Goal: Information Seeking & Learning: Check status

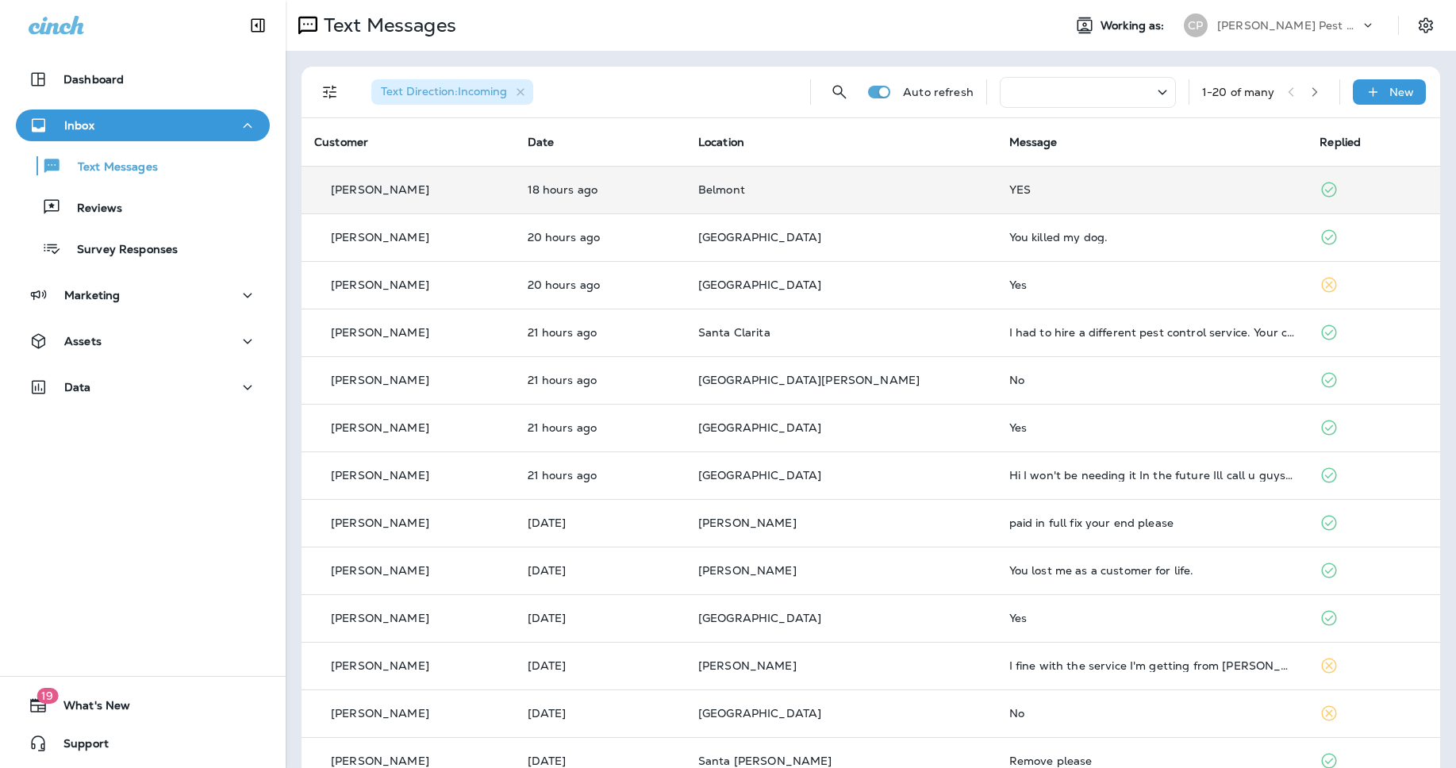
click at [394, 190] on p "[PERSON_NAME]" at bounding box center [380, 189] width 98 height 13
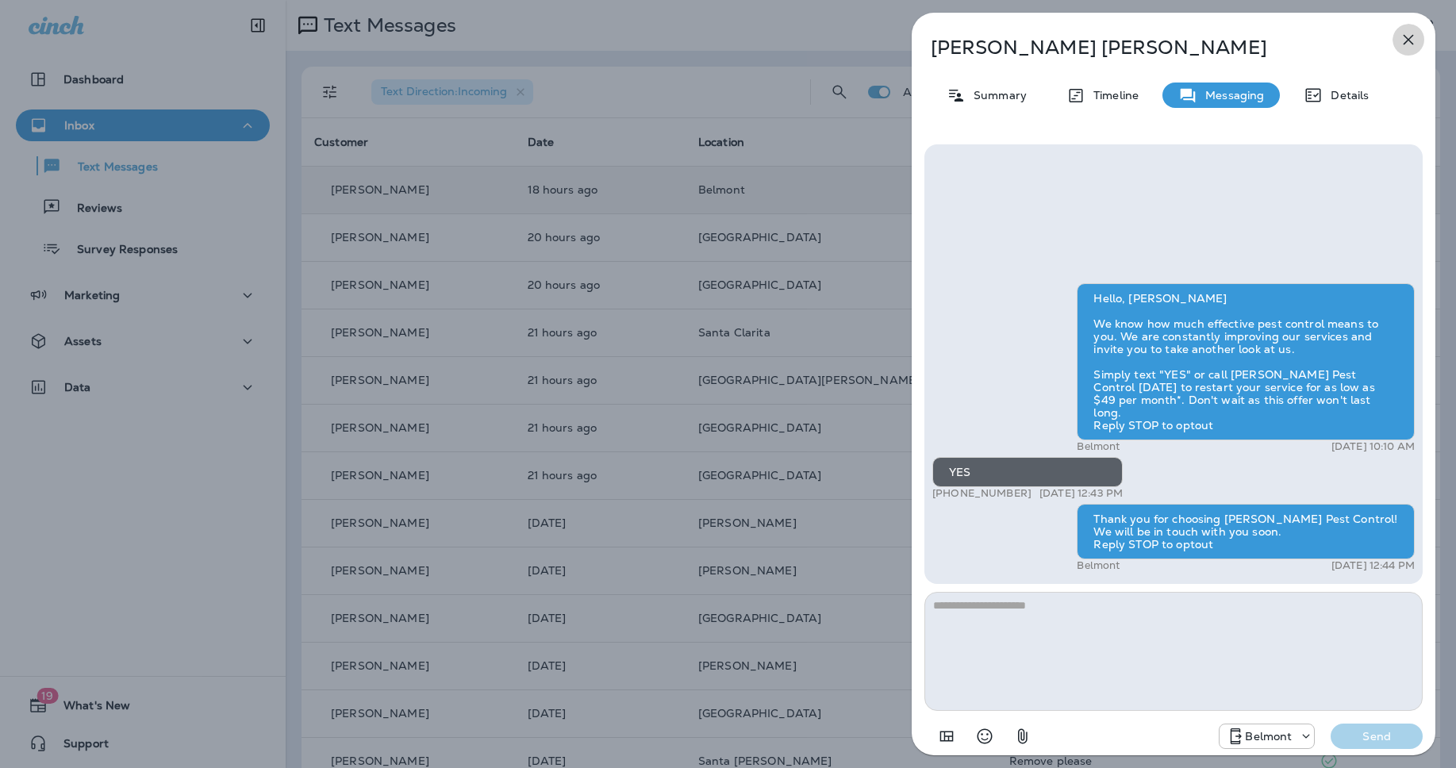
click at [1404, 29] on button "button" at bounding box center [1409, 40] width 32 height 32
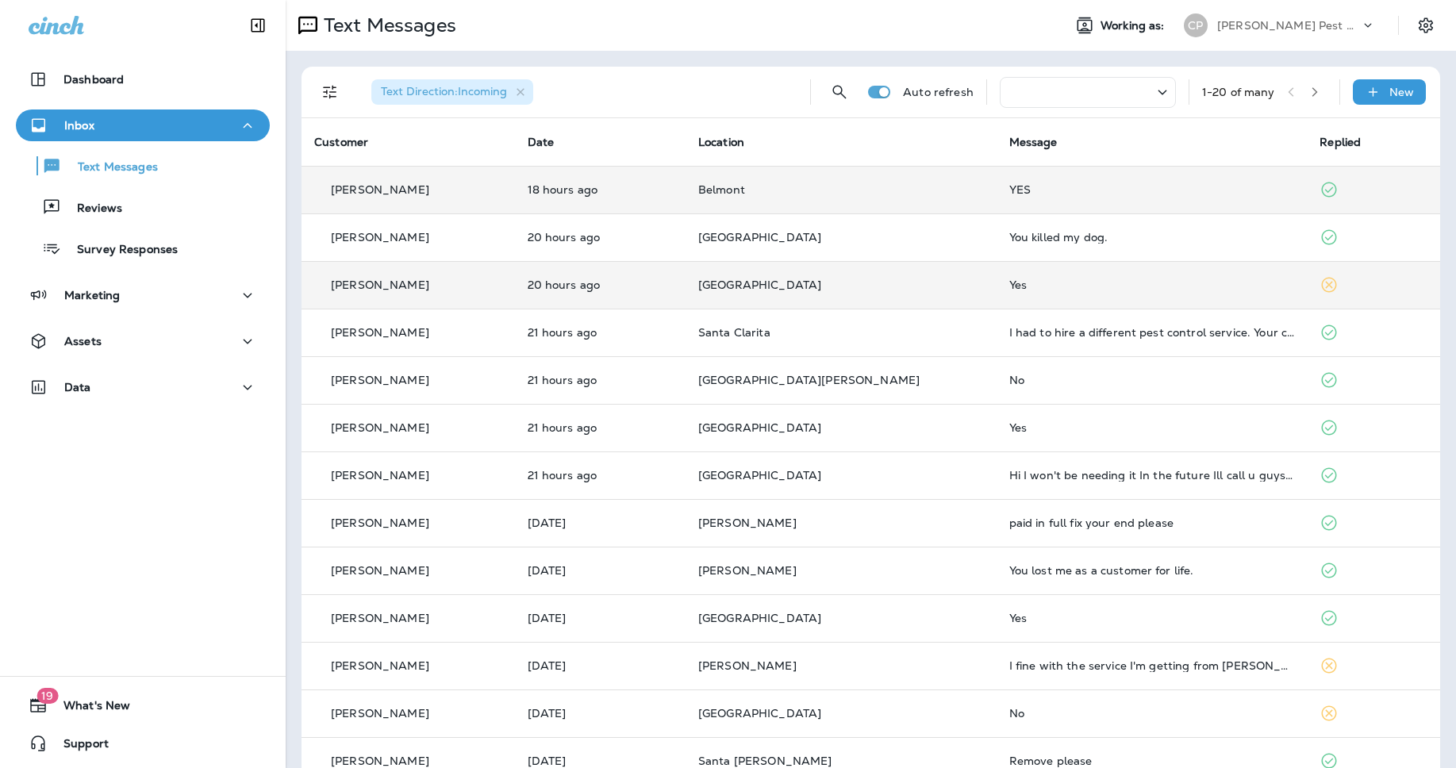
click at [1079, 283] on div "Yes" at bounding box center [1153, 285] width 286 height 13
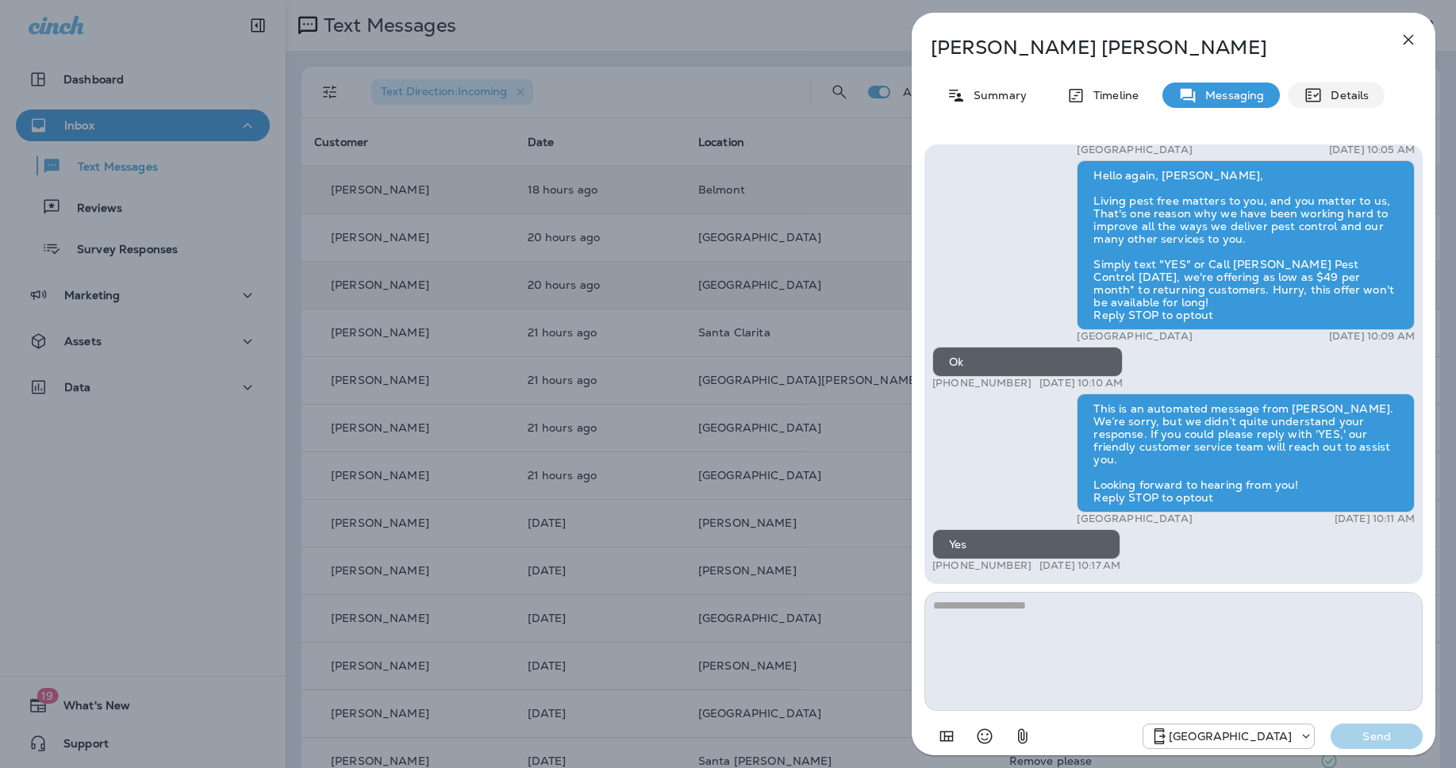
click at [1328, 102] on div "Details" at bounding box center [1336, 95] width 97 height 25
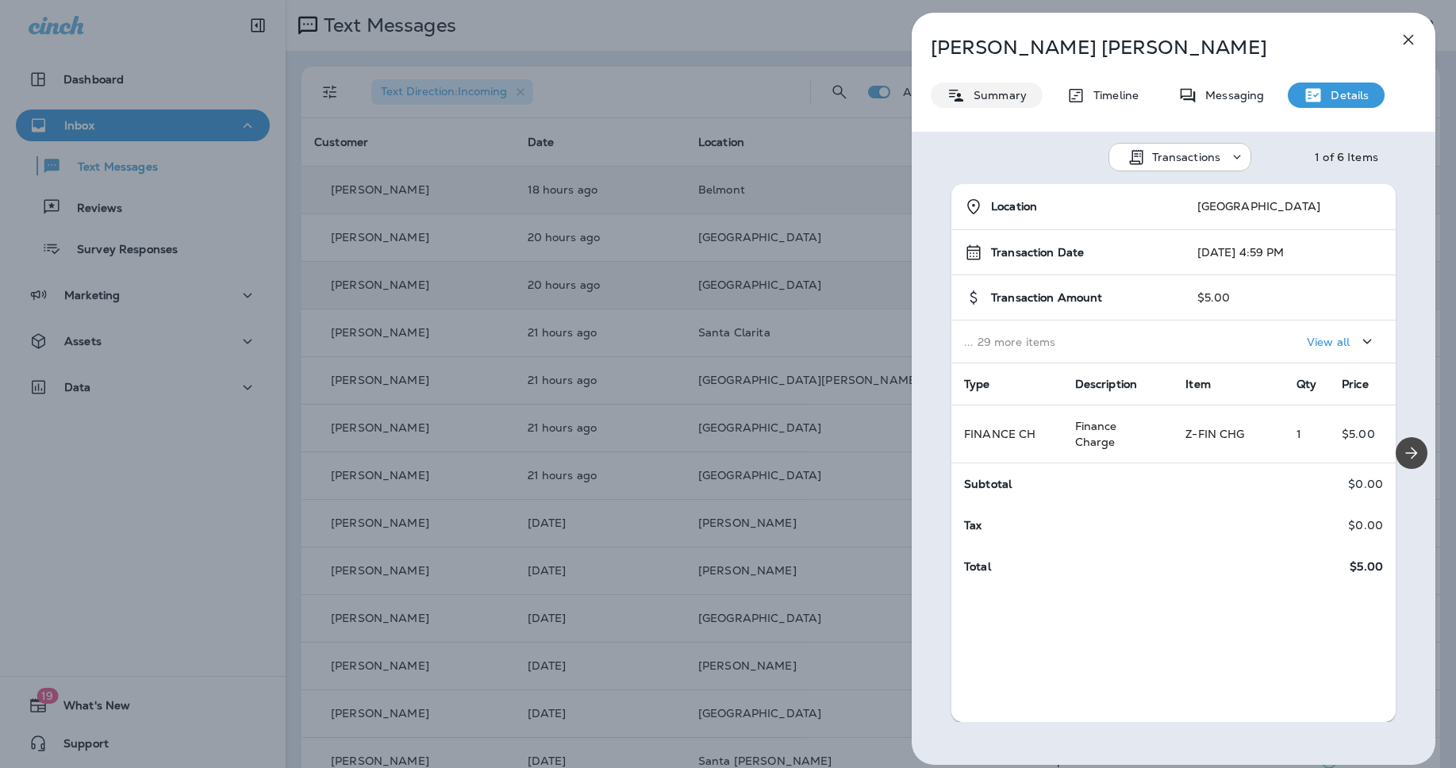
click at [996, 102] on p "Summary" at bounding box center [996, 95] width 61 height 13
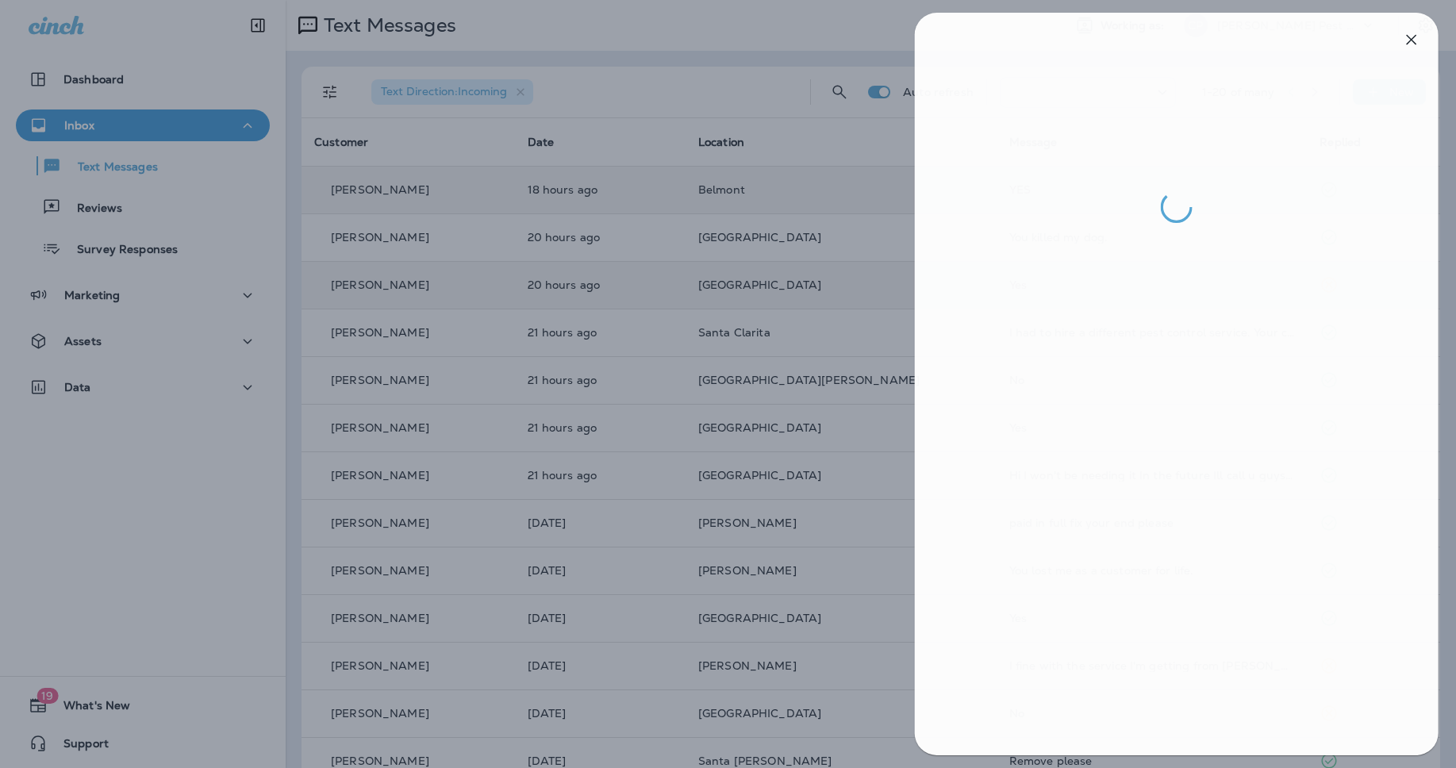
click at [643, 301] on div at bounding box center [731, 384] width 1456 height 768
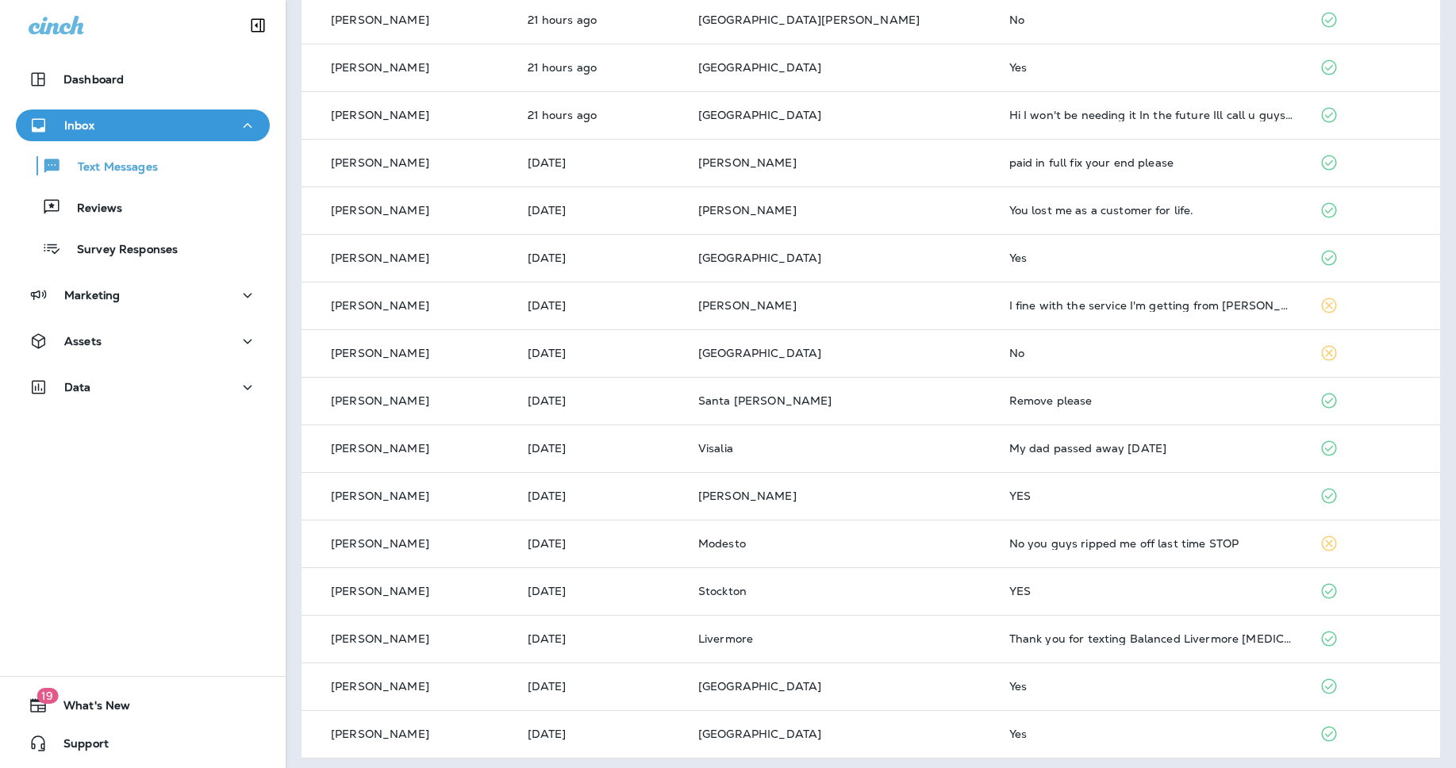
scroll to position [367, 0]
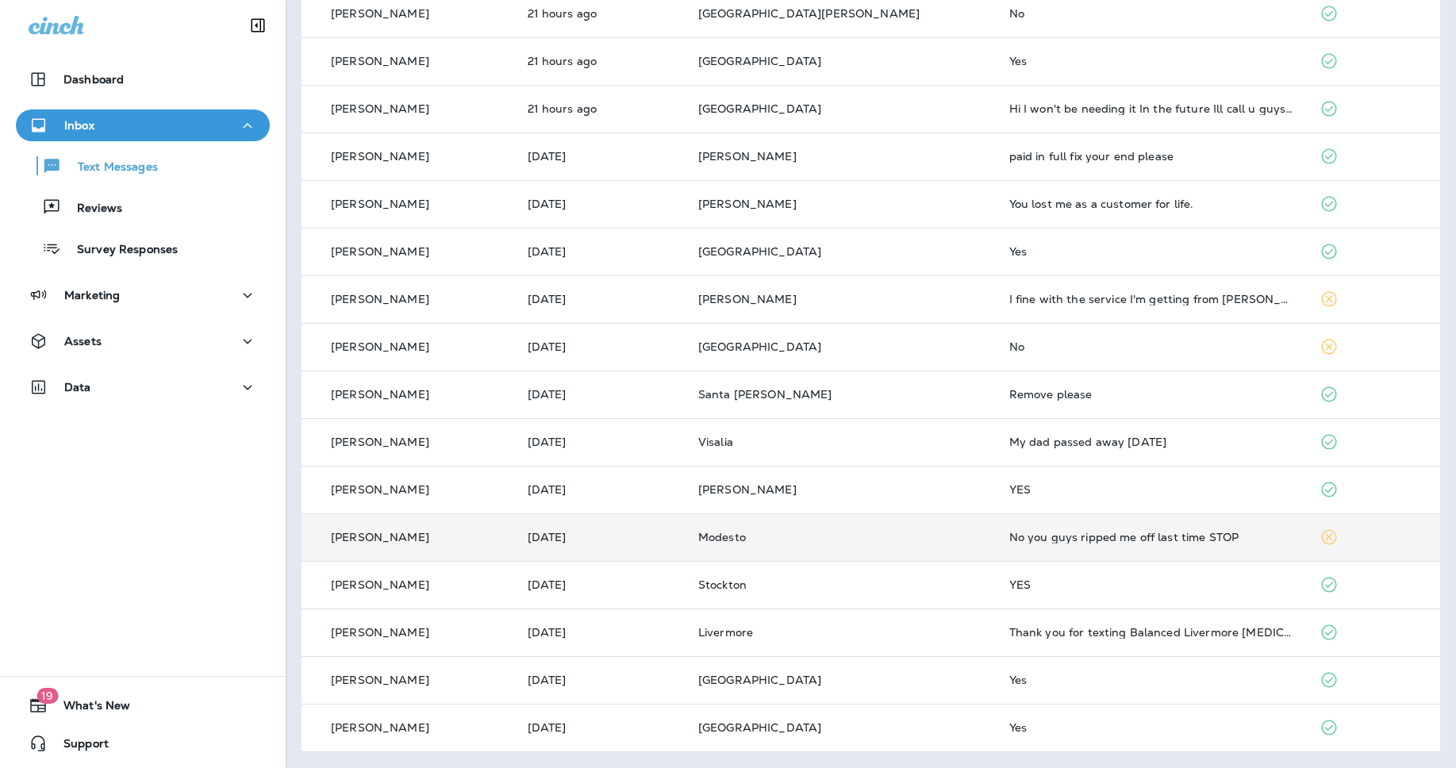
click at [845, 530] on td "Modesto" at bounding box center [841, 538] width 311 height 48
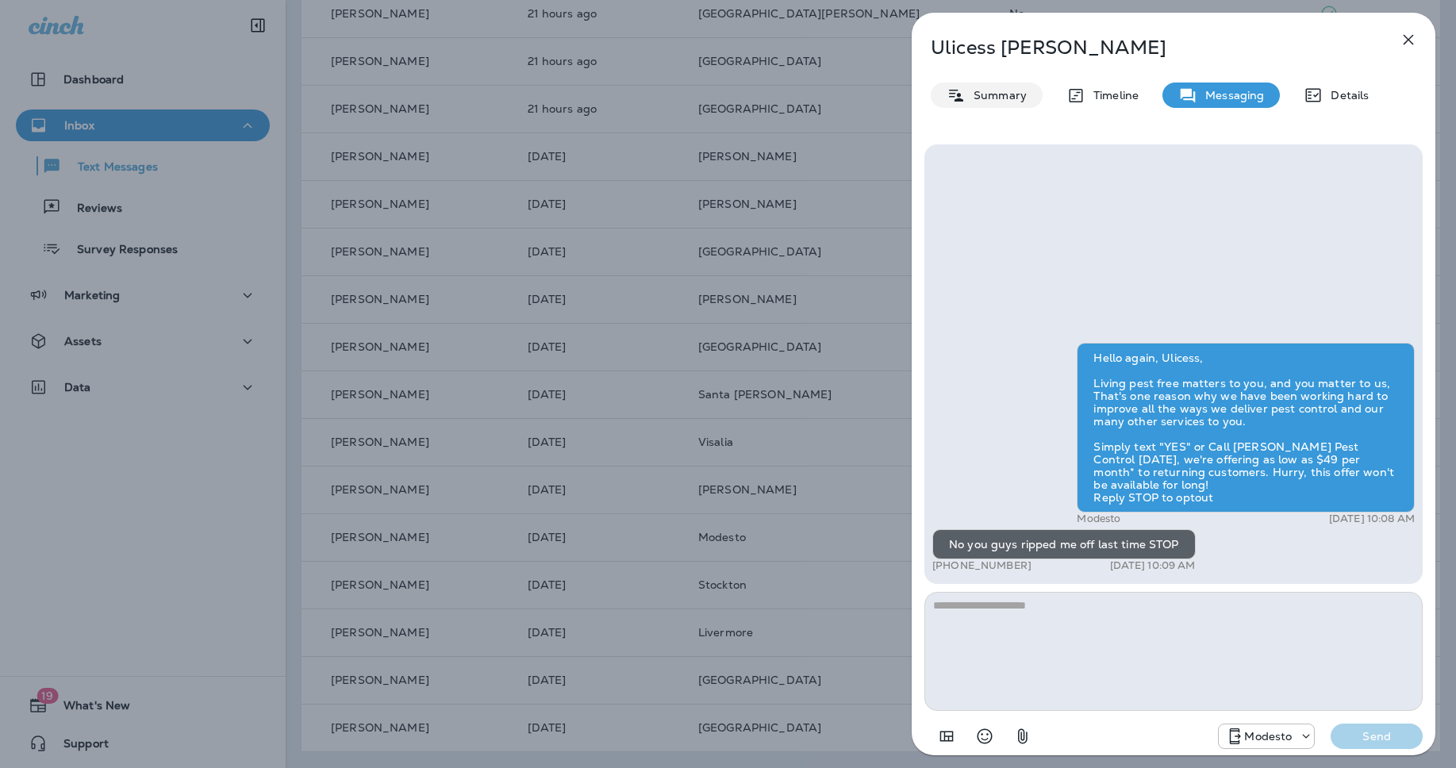
click at [1001, 106] on div "Summary" at bounding box center [987, 95] width 112 height 25
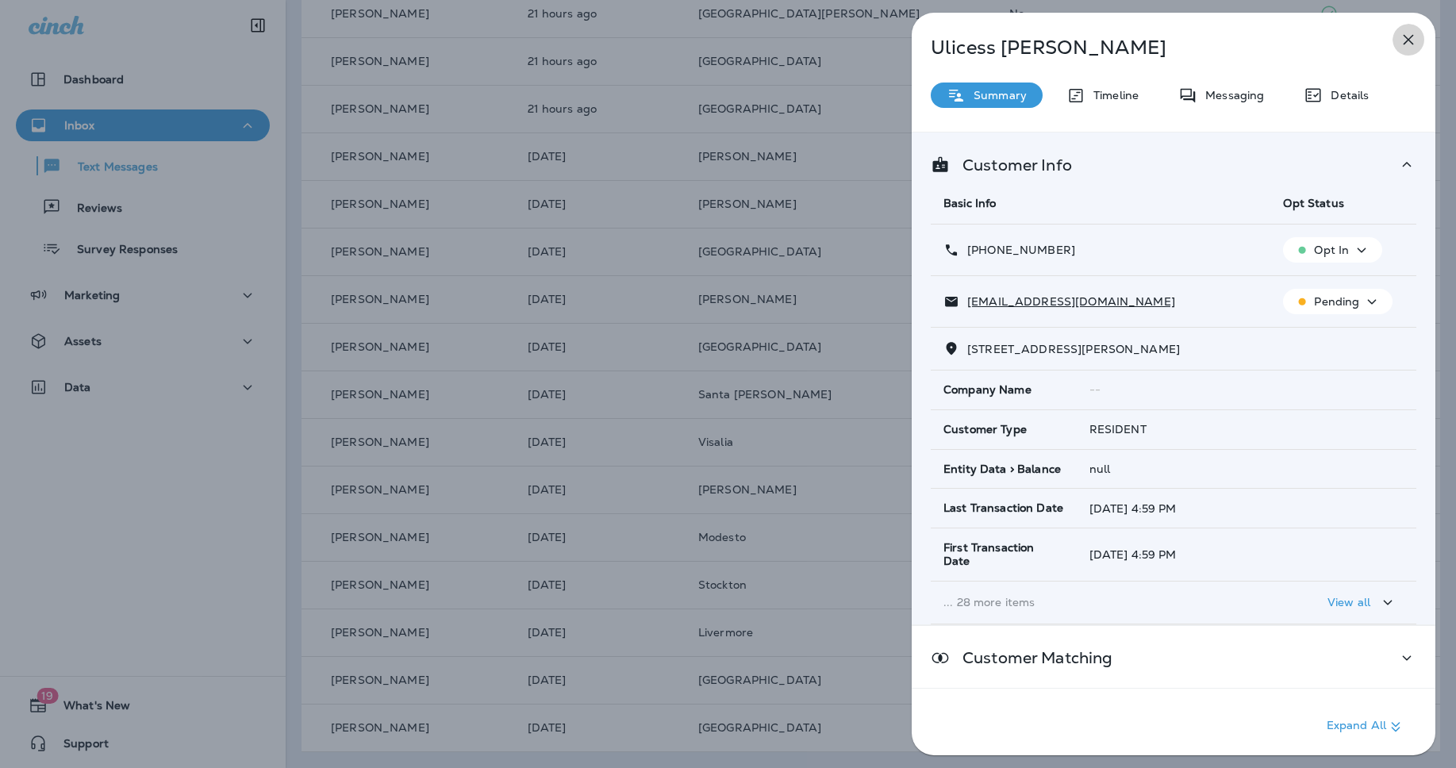
click at [1418, 39] on icon "button" at bounding box center [1408, 39] width 19 height 19
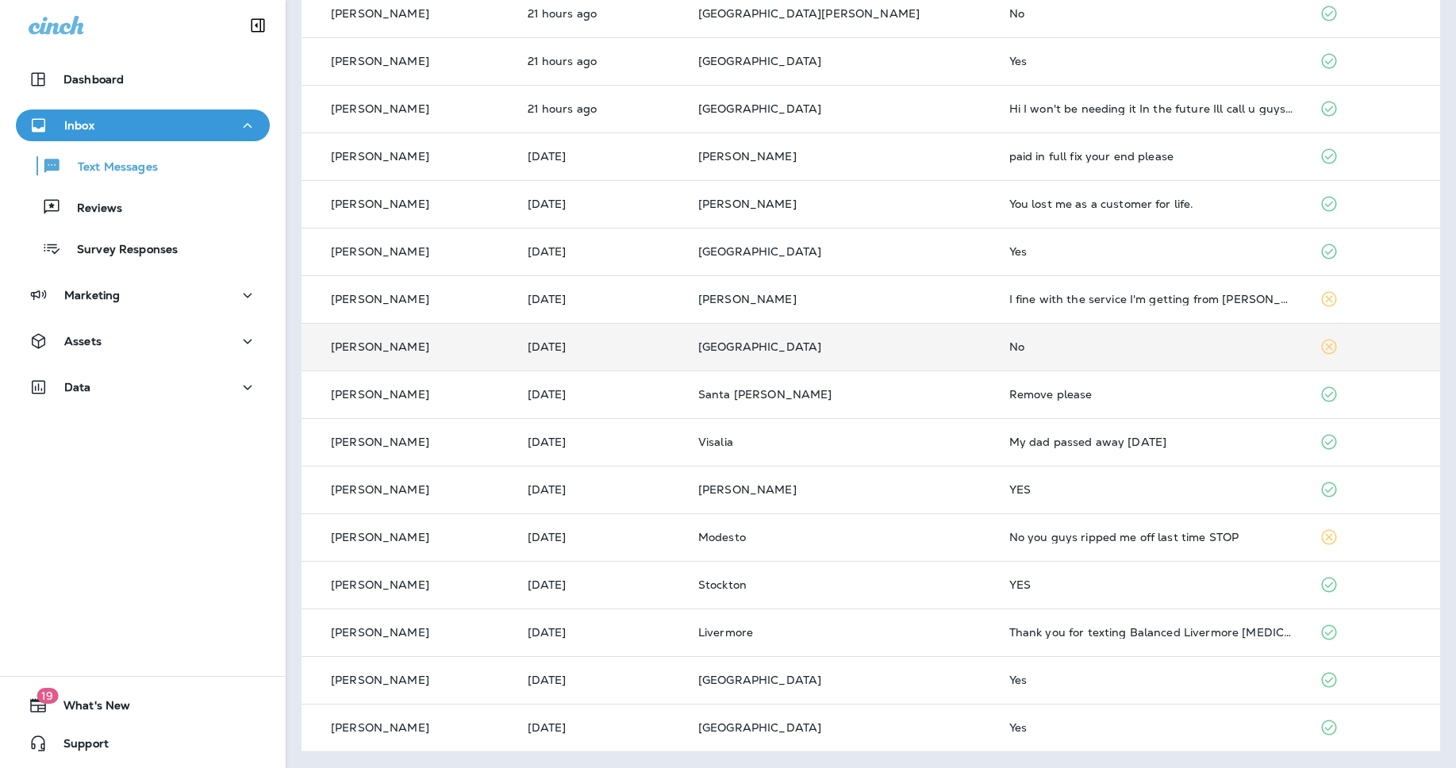
click at [1058, 350] on div "No" at bounding box center [1153, 346] width 286 height 13
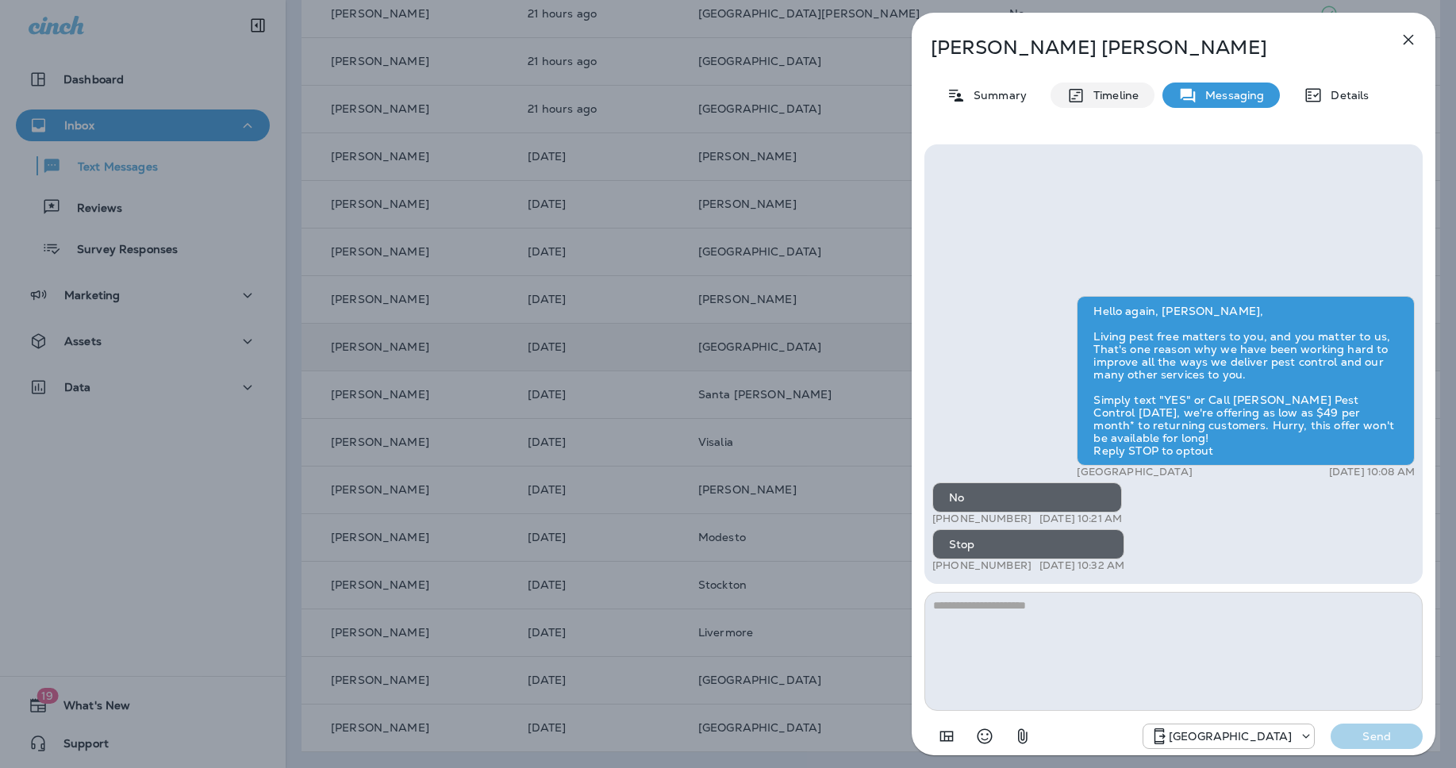
click at [989, 102] on p "Summary" at bounding box center [996, 95] width 61 height 13
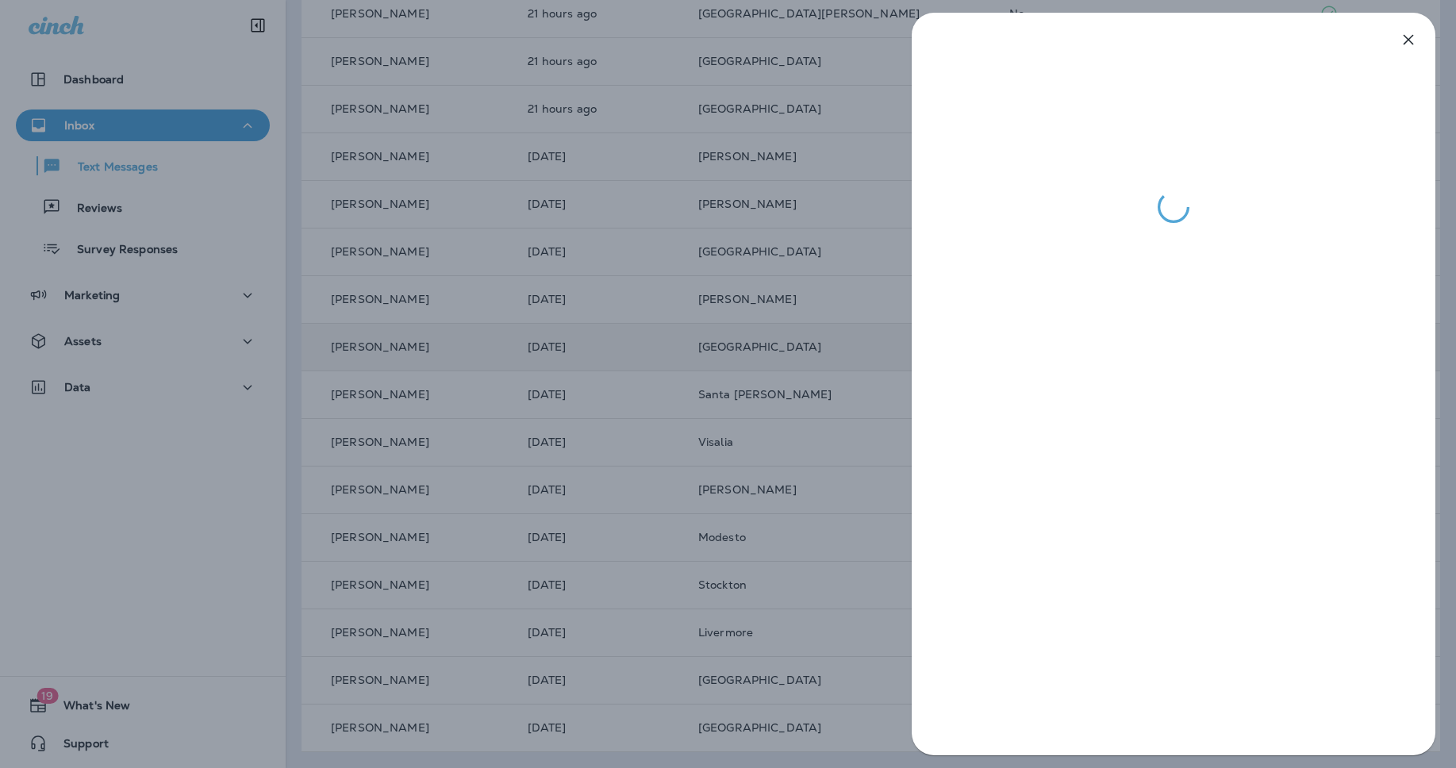
click at [667, 406] on div at bounding box center [728, 384] width 1456 height 768
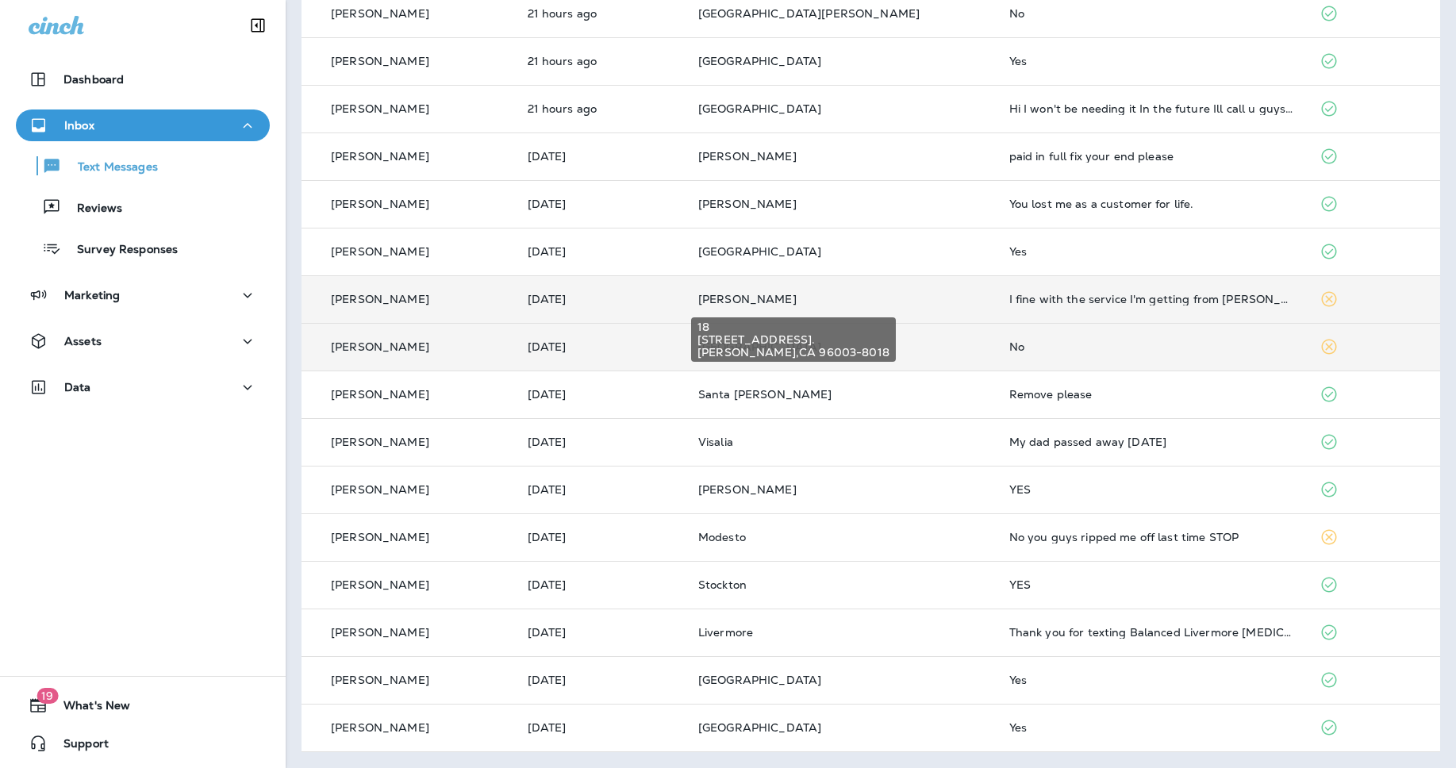
click at [766, 302] on span "[PERSON_NAME]" at bounding box center [747, 299] width 98 height 14
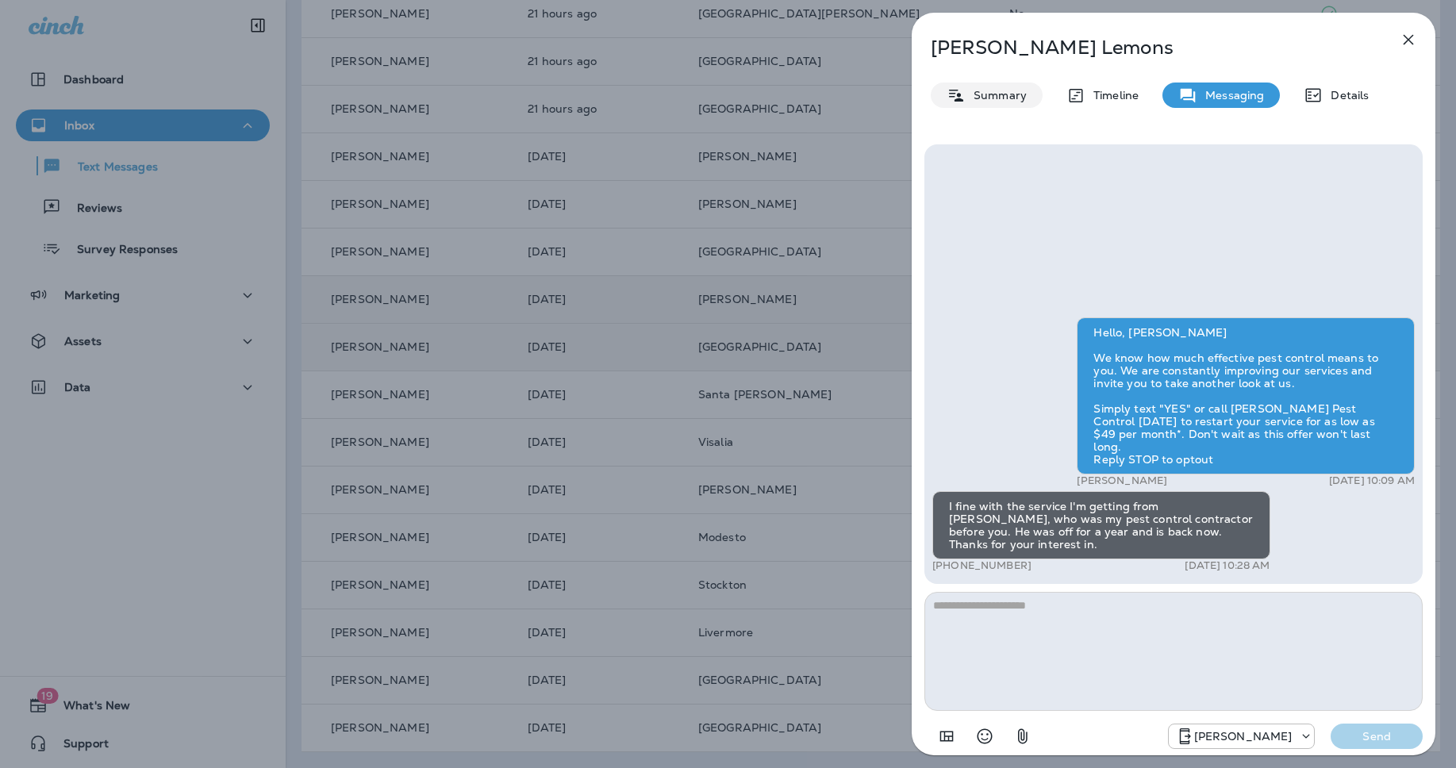
click at [983, 105] on div "Summary" at bounding box center [987, 95] width 112 height 25
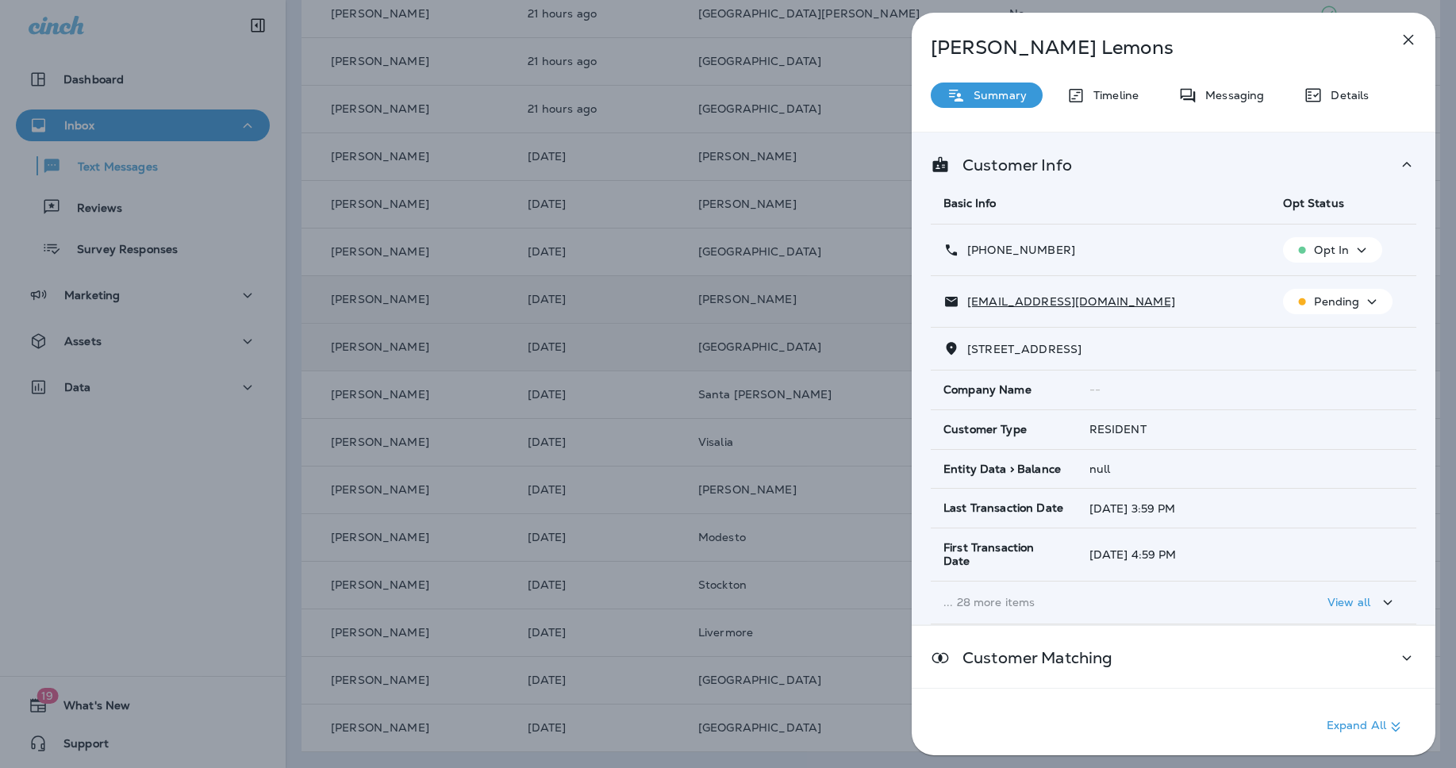
click at [1417, 40] on icon "button" at bounding box center [1408, 39] width 19 height 19
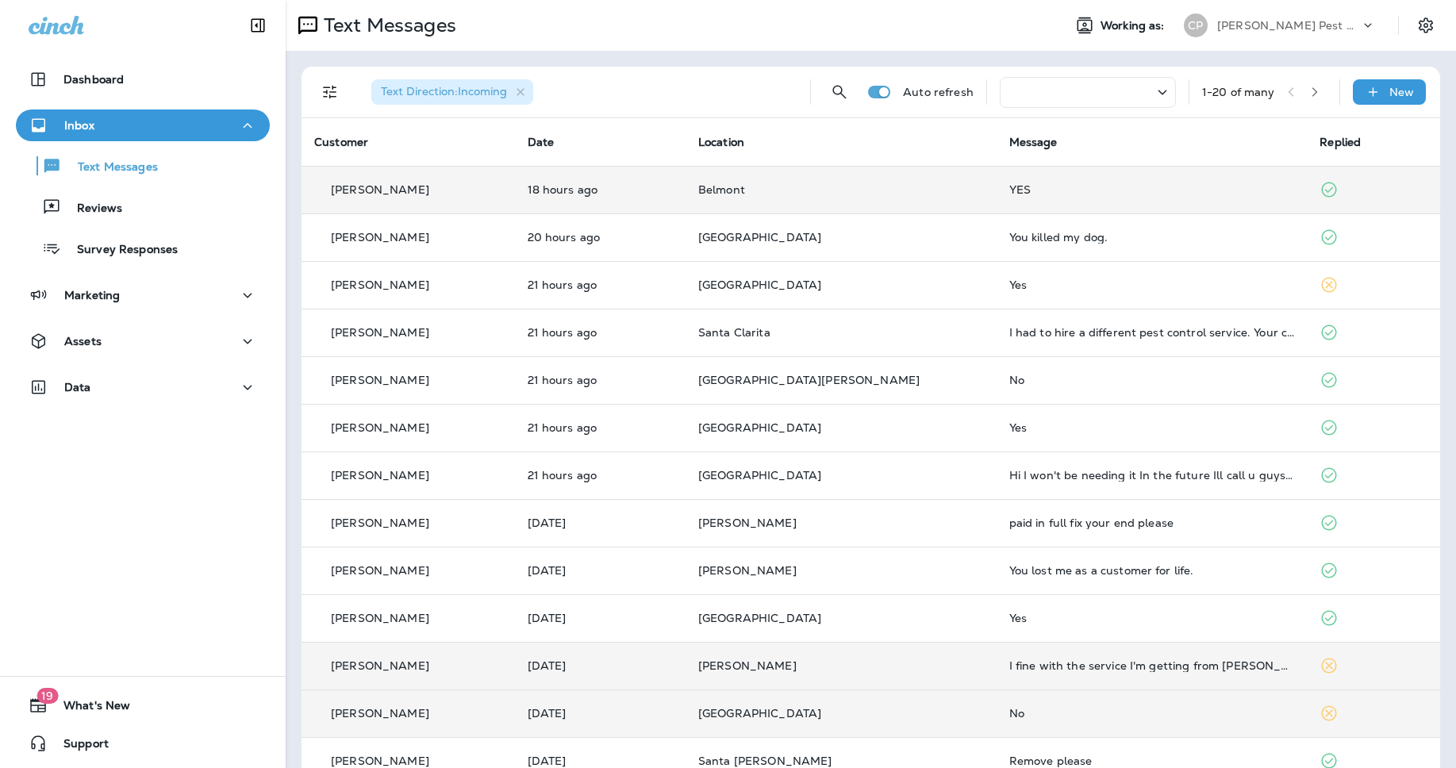
click at [1069, 96] on div at bounding box center [1088, 92] width 176 height 31
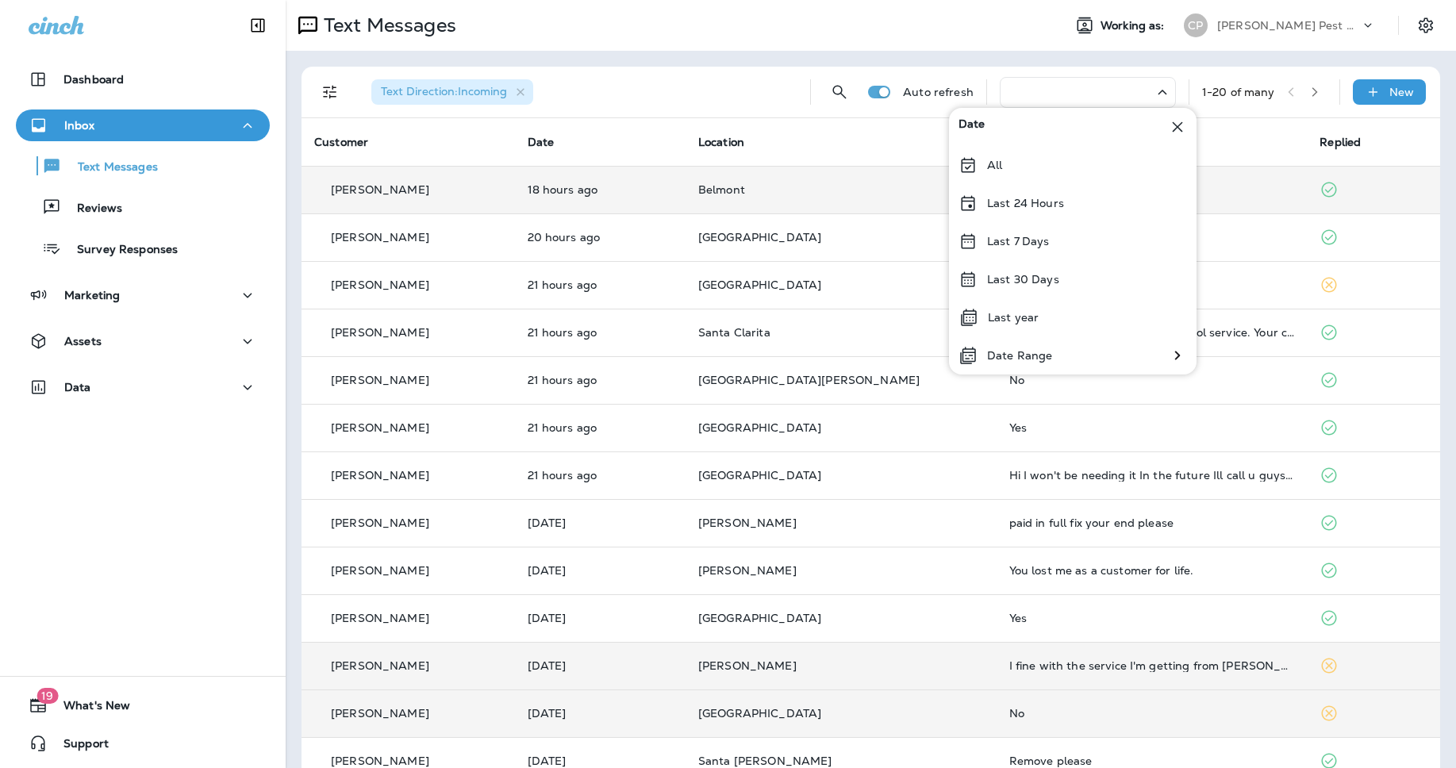
click at [1069, 96] on div at bounding box center [1088, 92] width 176 height 31
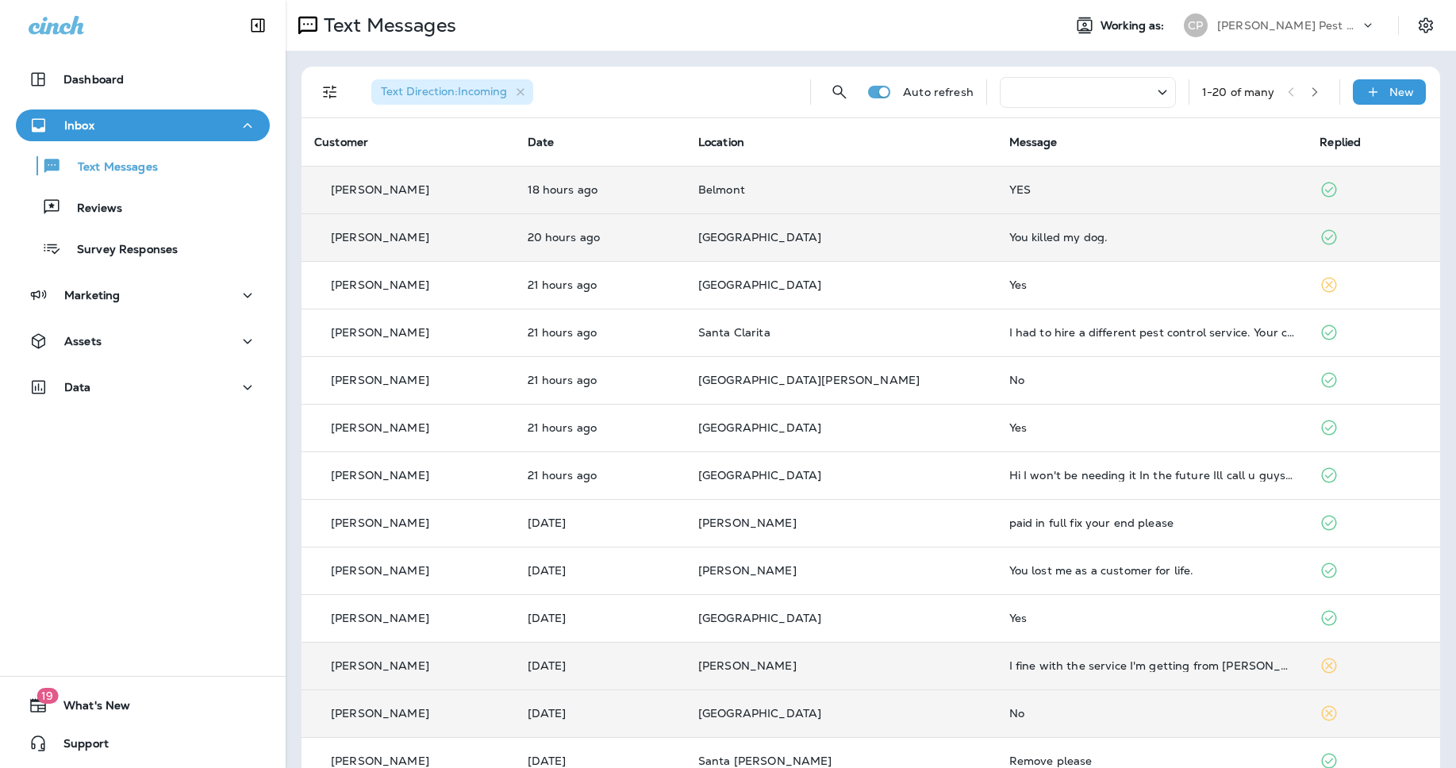
click at [1086, 228] on td "You killed my dog." at bounding box center [1152, 238] width 311 height 48
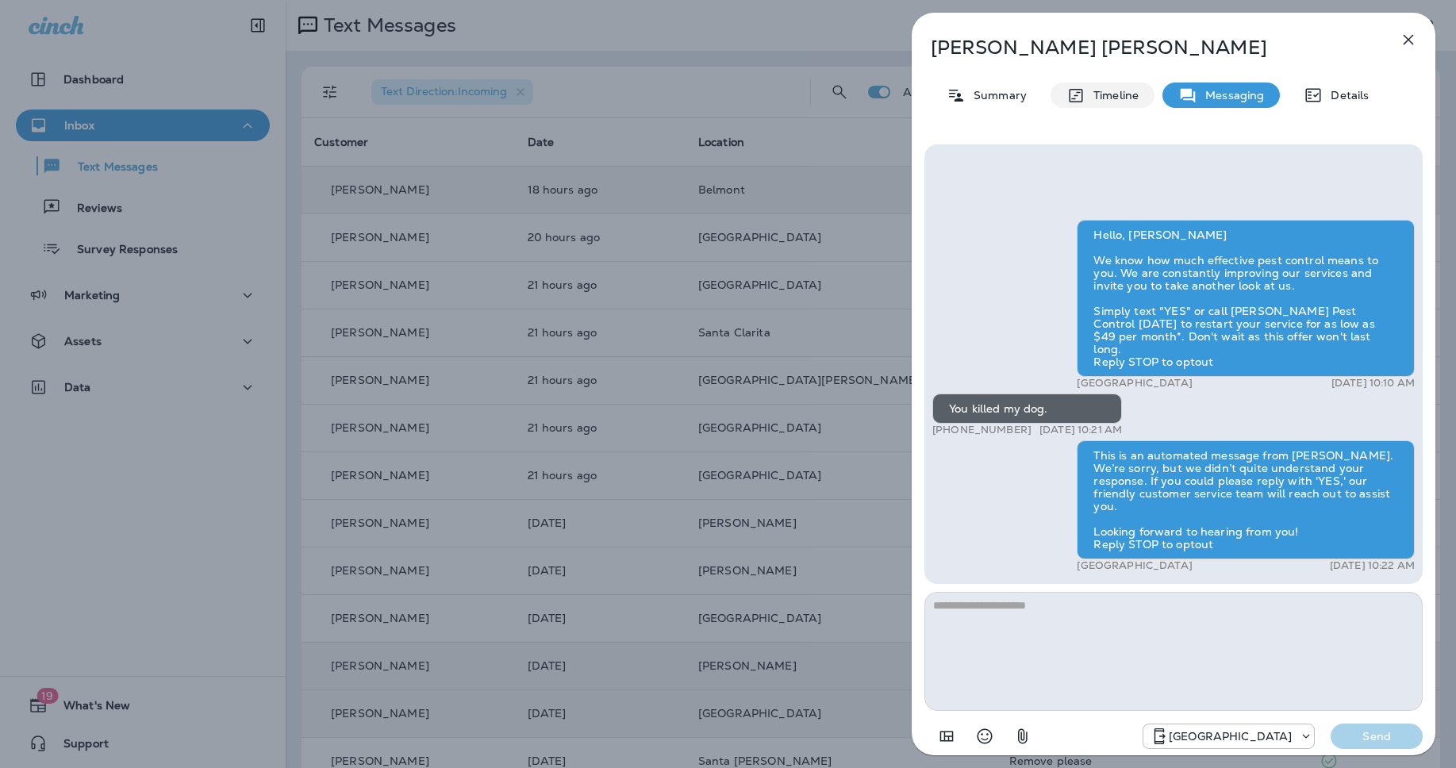
click at [1128, 80] on div "[PERSON_NAME] Summary Timeline Messaging Details Hello, [PERSON_NAME] We know h…" at bounding box center [1174, 389] width 524 height 752
click at [1109, 91] on p "Timeline" at bounding box center [1112, 95] width 53 height 13
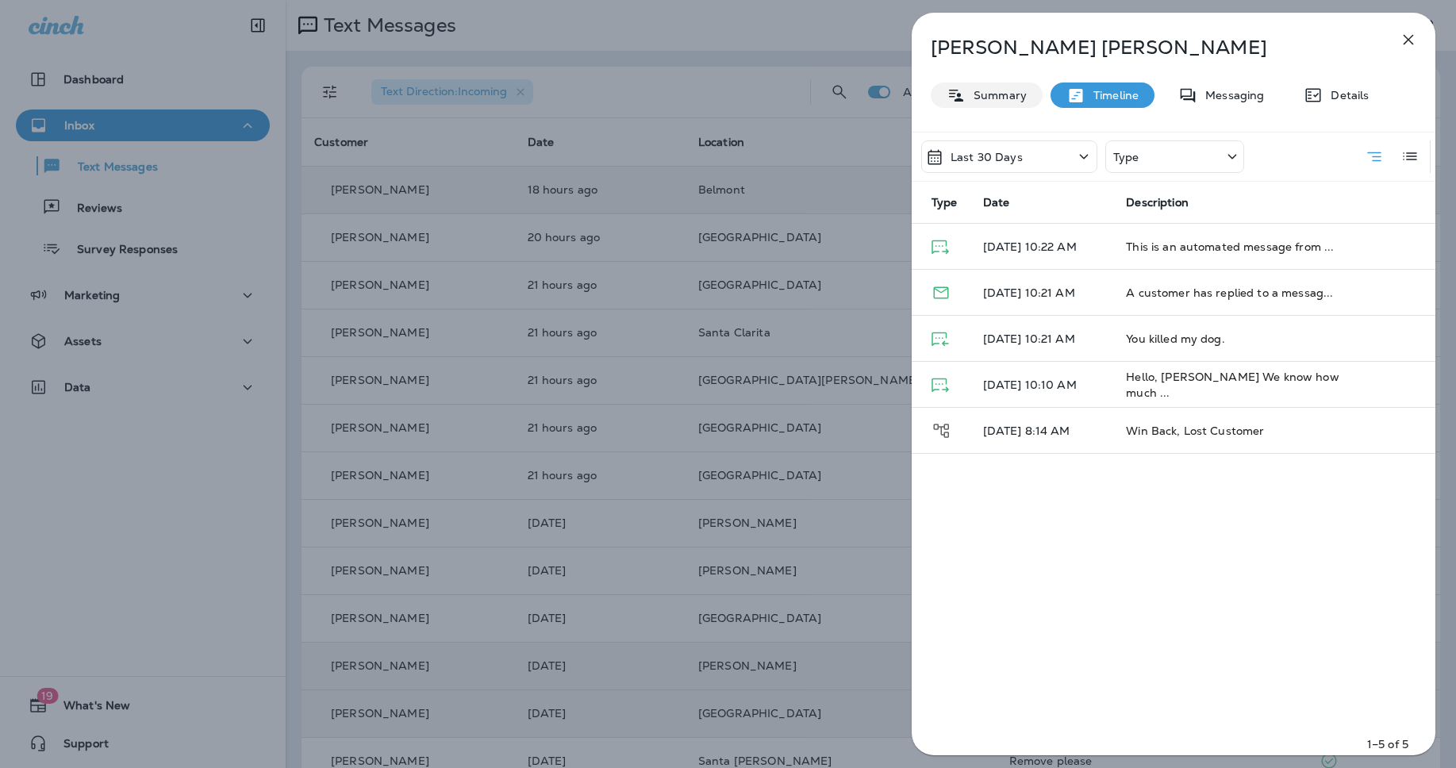
click at [988, 90] on p "Summary" at bounding box center [996, 95] width 61 height 13
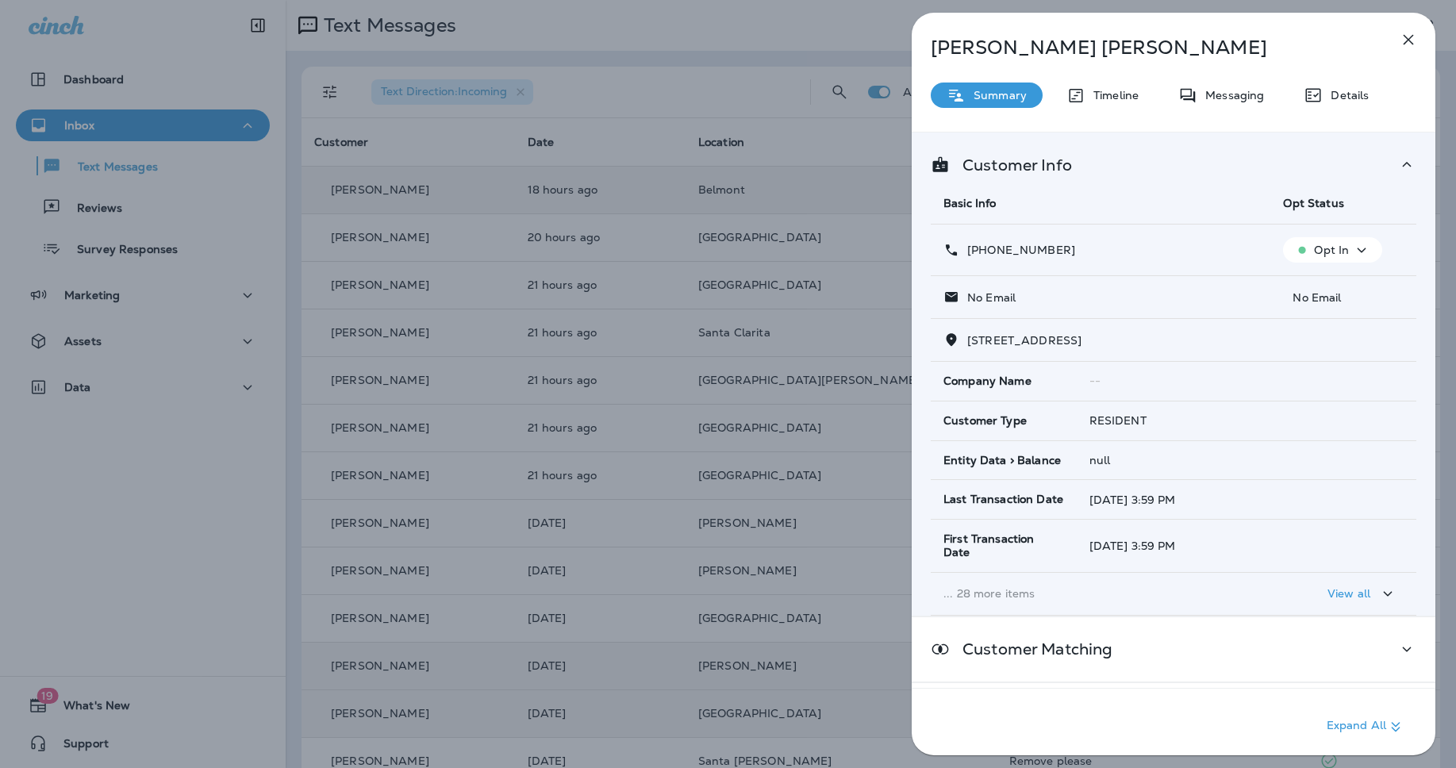
click at [1401, 42] on icon "button" at bounding box center [1408, 39] width 19 height 19
